Goal: Task Accomplishment & Management: Manage account settings

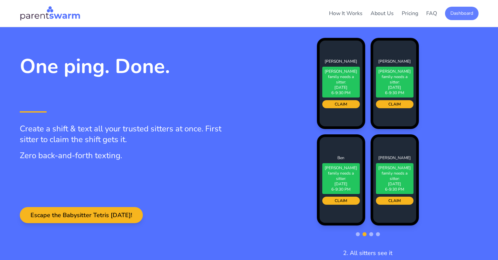
click at [461, 14] on button "Dashboard" at bounding box center [462, 13] width 34 height 13
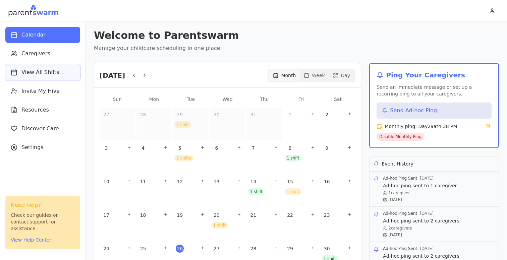
click at [38, 73] on span "View All Shifts" at bounding box center [40, 72] width 38 height 8
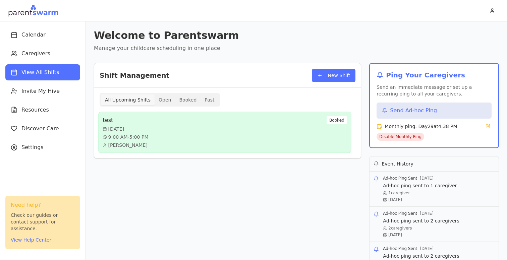
click at [270, 132] on div "test Sat, Aug 30 9:00 AM - 5:00 PM Jake Cunningham Booked" at bounding box center [225, 132] width 244 height 33
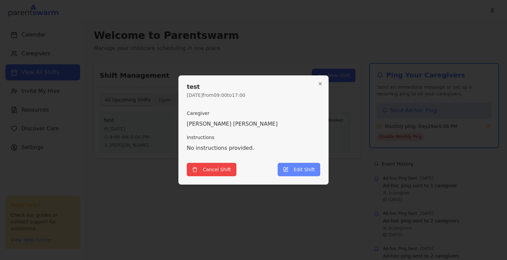
click at [297, 170] on button "Edit Shift" at bounding box center [298, 169] width 43 height 13
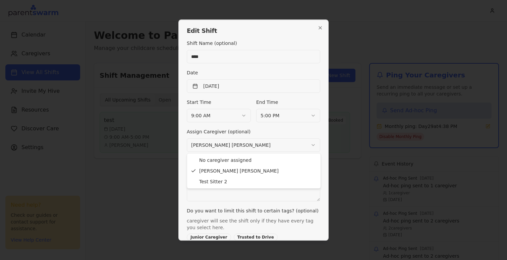
click at [301, 143] on body "Calendar Caregivers View All Shifts Invite My Hive Resources Discover Care Sett…" at bounding box center [253, 130] width 507 height 260
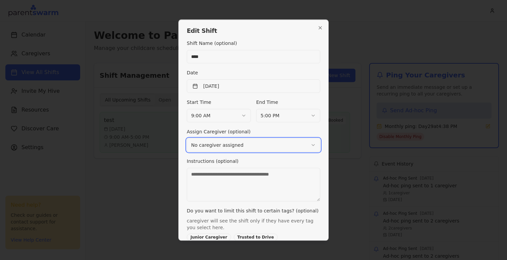
scroll to position [63, 0]
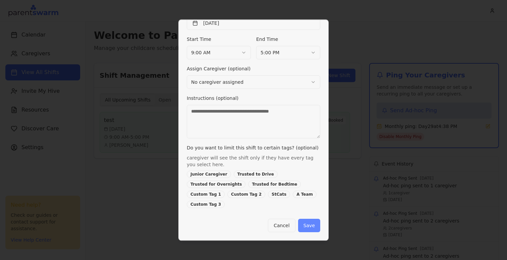
click at [312, 230] on button "Save" at bounding box center [309, 225] width 22 height 13
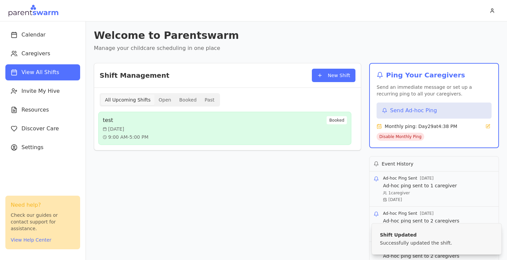
click at [320, 131] on div "test Sat, Aug 30 9:00 AM - 5:00 PM Booked" at bounding box center [225, 128] width 244 height 24
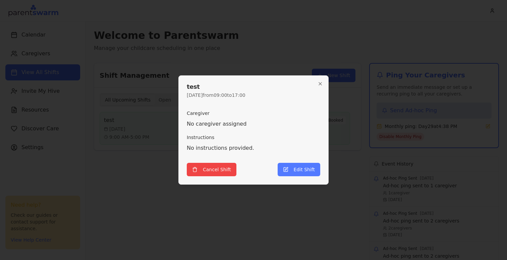
click at [316, 85] on h2 "test" at bounding box center [253, 87] width 133 height 6
click at [320, 85] on icon "button" at bounding box center [319, 83] width 5 height 5
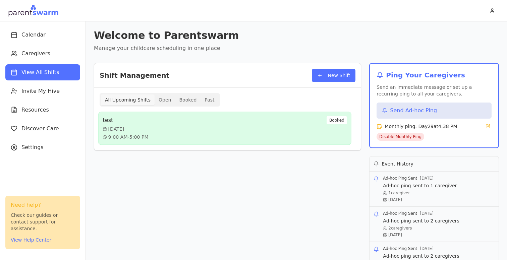
click at [295, 135] on div "test Sat, Aug 30 9:00 AM - 5:00 PM Booked" at bounding box center [225, 128] width 244 height 24
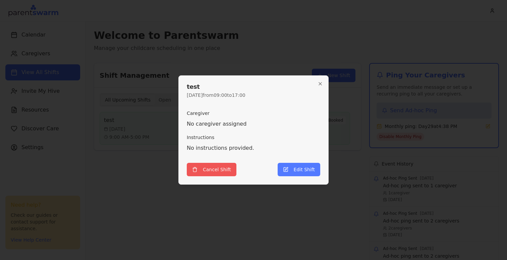
click at [222, 168] on button "Cancel Shift" at bounding box center [212, 169] width 50 height 13
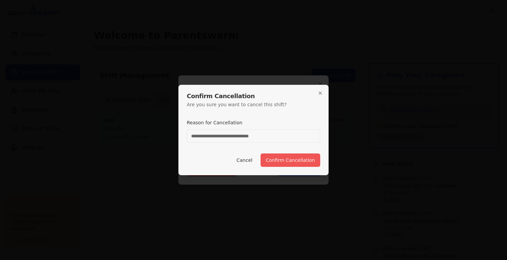
click at [277, 161] on button "Confirm Cancellation" at bounding box center [290, 159] width 60 height 13
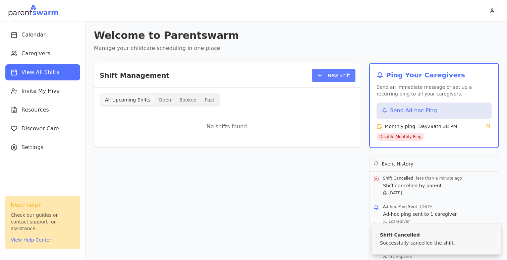
click at [326, 73] on button "New Shift" at bounding box center [334, 75] width 44 height 13
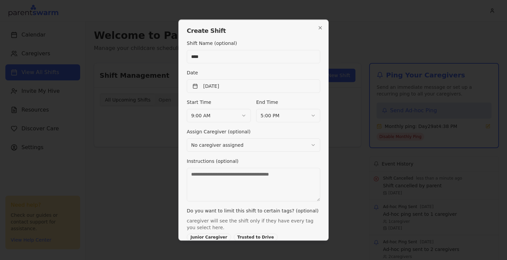
type input "****"
click at [300, 73] on div "Date August 26th, 2025" at bounding box center [253, 81] width 133 height 24
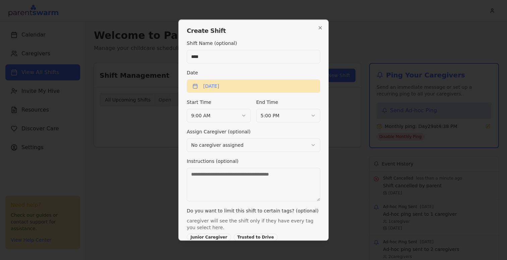
click at [282, 86] on button "August 26th, 2025" at bounding box center [253, 85] width 133 height 13
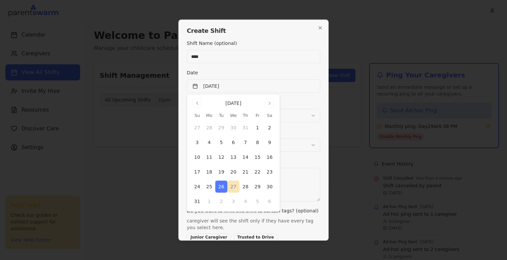
click at [238, 186] on button "27" at bounding box center [233, 187] width 12 height 12
click at [305, 71] on div "Date August 27th, 2025" at bounding box center [253, 81] width 133 height 24
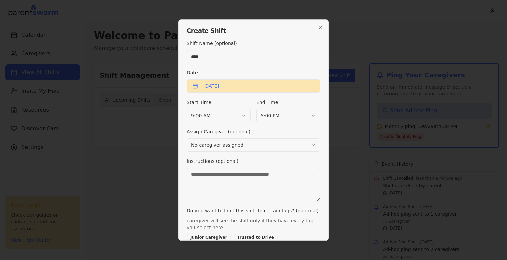
click at [276, 85] on button "August 27th, 2025" at bounding box center [253, 85] width 133 height 13
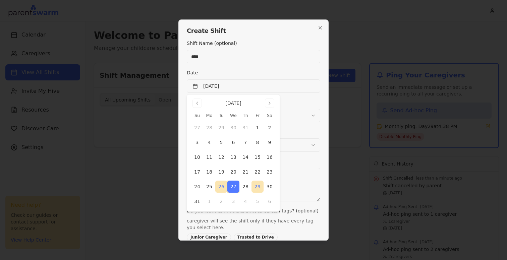
click at [255, 189] on button "29" at bounding box center [257, 187] width 12 height 12
click at [264, 72] on div "Date August 29th, 2025" at bounding box center [253, 81] width 133 height 24
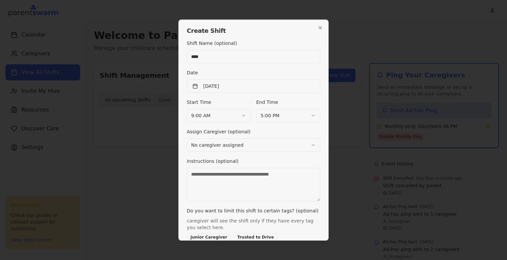
scroll to position [63, 0]
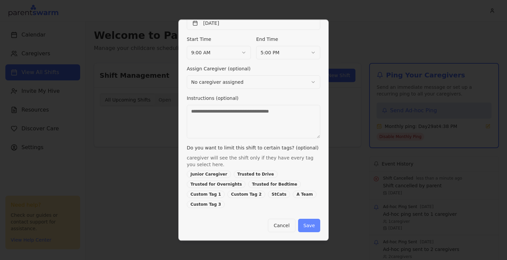
click at [309, 223] on button "Save" at bounding box center [309, 225] width 22 height 13
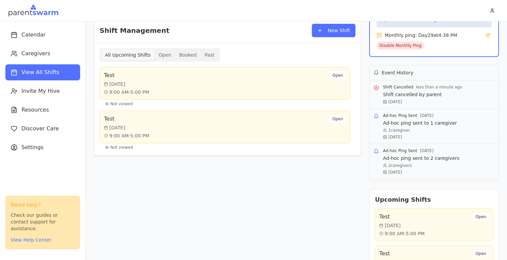
scroll to position [87, 0]
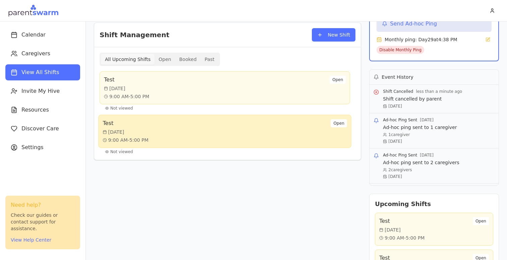
click at [296, 135] on div "Test [DATE] 9:00 AM - 5:00 PM Open" at bounding box center [225, 131] width 244 height 24
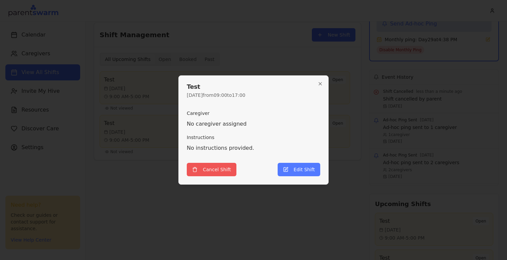
click at [215, 173] on button "Cancel Shift" at bounding box center [212, 169] width 50 height 13
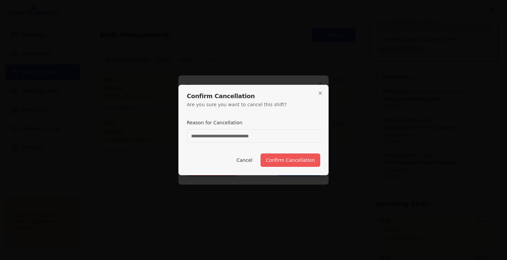
click at [288, 161] on button "Confirm Cancellation" at bounding box center [290, 159] width 60 height 13
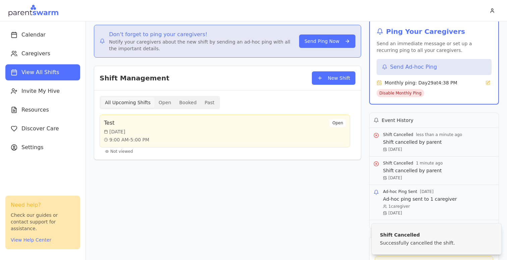
scroll to position [34, 0]
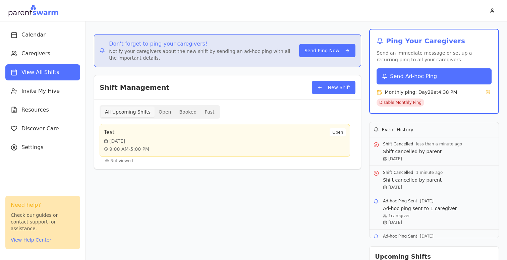
click at [407, 75] on span "Send Ad-hoc Ping" at bounding box center [413, 76] width 47 height 8
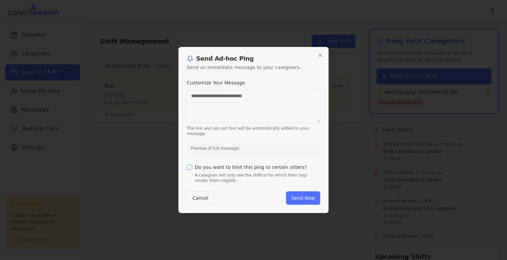
type textarea "**********"
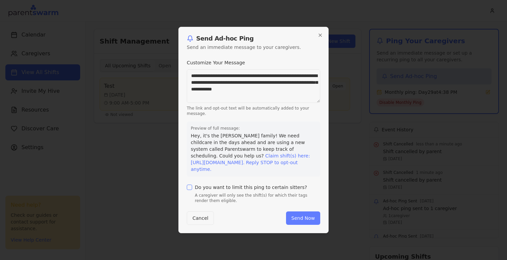
click at [309, 217] on button "Send Now" at bounding box center [303, 217] width 34 height 13
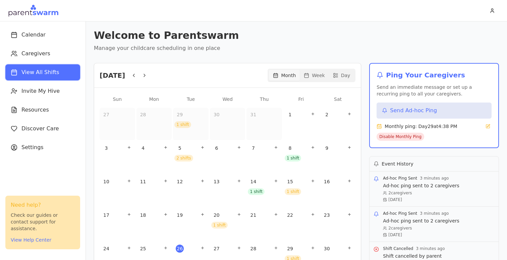
click at [37, 75] on span "View All Shifts" at bounding box center [40, 72] width 38 height 8
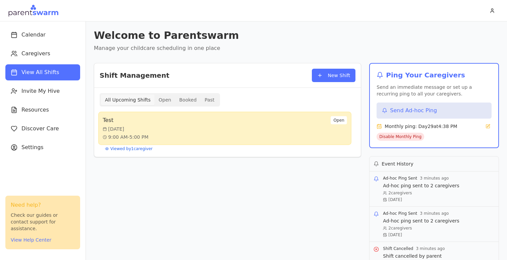
click at [193, 126] on div "Test [DATE] 9:00 AM - 5:00 PM Open" at bounding box center [225, 128] width 244 height 24
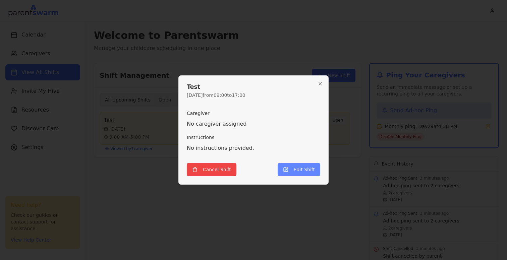
click at [290, 168] on button "Edit Shift" at bounding box center [298, 169] width 43 height 13
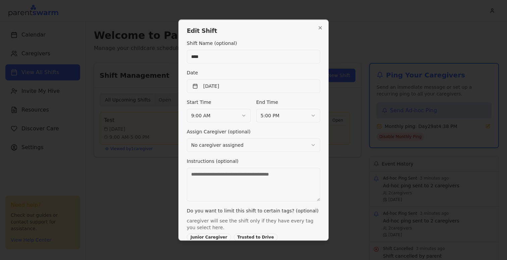
click at [240, 149] on body "Calendar Caregivers View All Shifts Invite My Hive Resources Discover Care Sett…" at bounding box center [253, 130] width 507 height 260
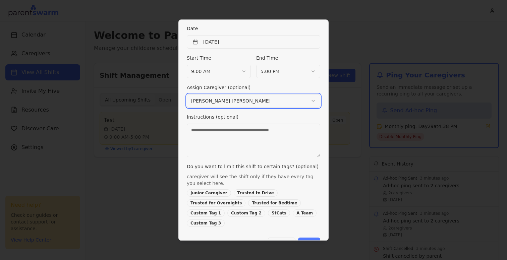
scroll to position [63, 0]
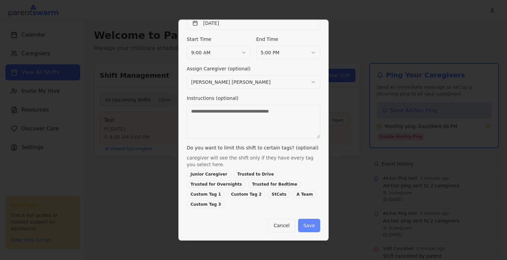
click at [311, 226] on button "Save" at bounding box center [309, 225] width 22 height 13
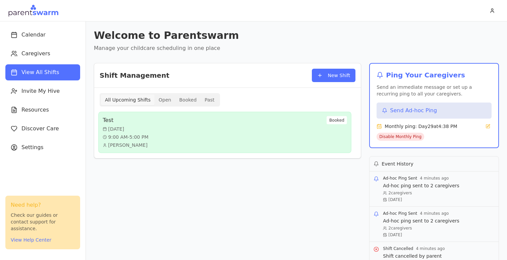
click at [251, 136] on div "Test [DATE] 9:00 AM - 5:00 PM [PERSON_NAME] Booked" at bounding box center [225, 132] width 244 height 33
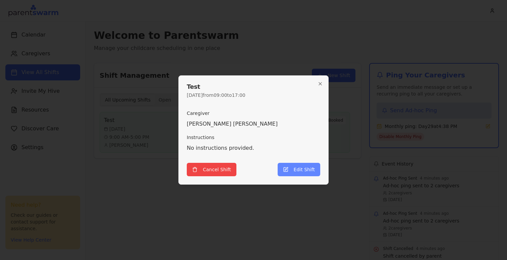
click at [296, 170] on button "Edit Shift" at bounding box center [298, 169] width 43 height 13
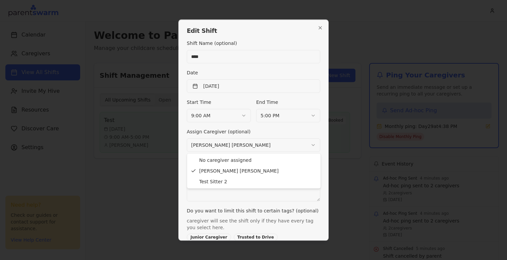
click at [240, 143] on body "Calendar Caregivers View All Shifts Invite My Hive Resources Discover Care Sett…" at bounding box center [253, 130] width 507 height 260
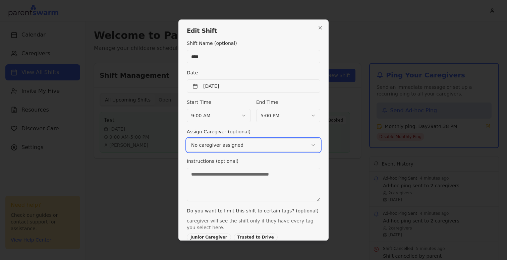
scroll to position [63, 0]
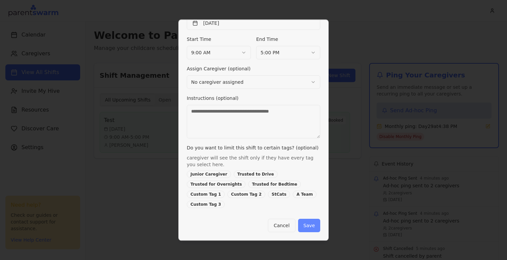
click at [311, 231] on button "Save" at bounding box center [309, 225] width 22 height 13
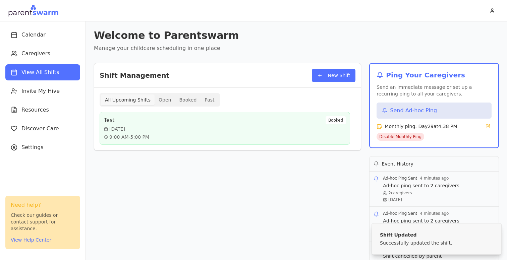
click at [193, 234] on div "Shift Management New Shift All Upcoming Shifts Open Booked Past Test [DATE] 9:0…" at bounding box center [227, 200] width 267 height 275
